Goal: Check status: Check status

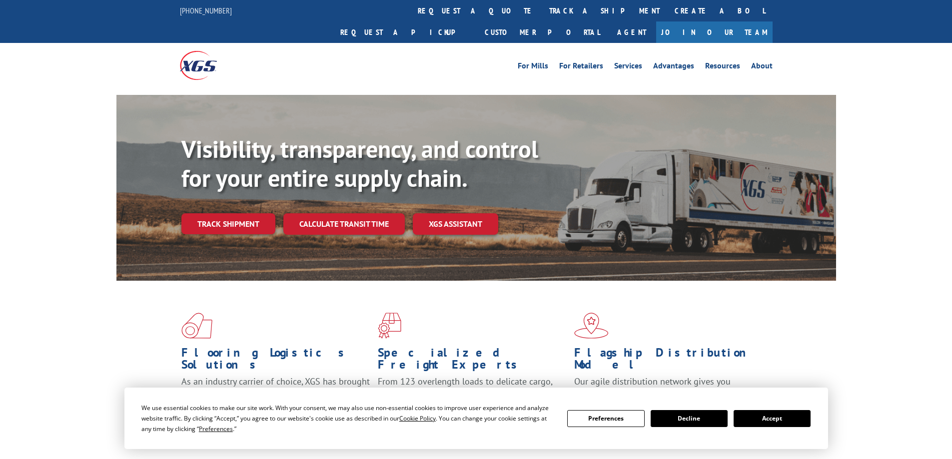
click at [243, 218] on div "Visibility, transparency, and control for your entire supply chain. Track shipm…" at bounding box center [508, 204] width 655 height 139
click at [232, 213] on link "Track shipment" at bounding box center [228, 223] width 94 height 21
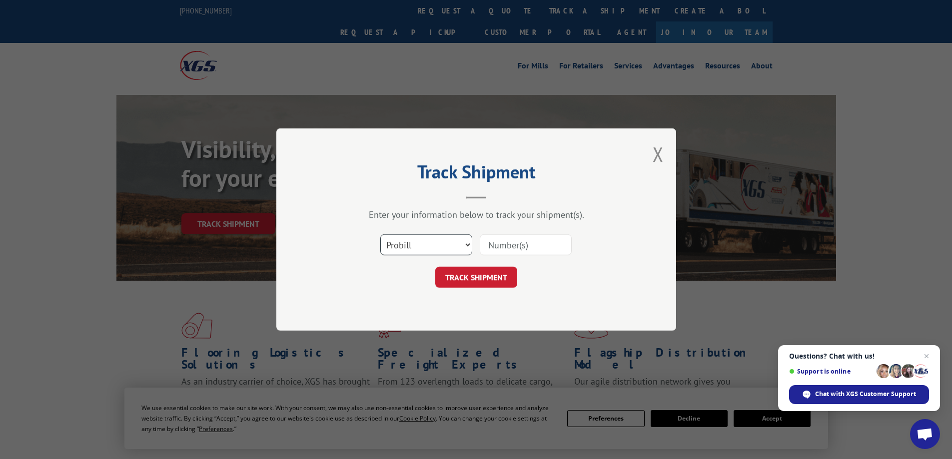
click at [450, 241] on select "Select category... Probill BOL PO" at bounding box center [426, 244] width 92 height 21
select select "bol"
click at [380, 234] on select "Select category... Probill BOL PO" at bounding box center [426, 244] width 92 height 21
click at [508, 247] on input at bounding box center [526, 244] width 92 height 21
type input "258290"
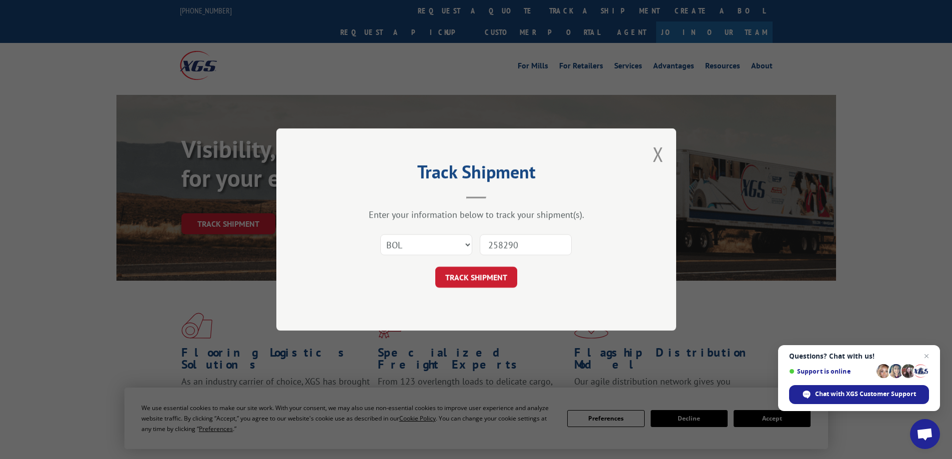
click button "TRACK SHIPMENT" at bounding box center [476, 277] width 82 height 21
